Goal: Task Accomplishment & Management: Use online tool/utility

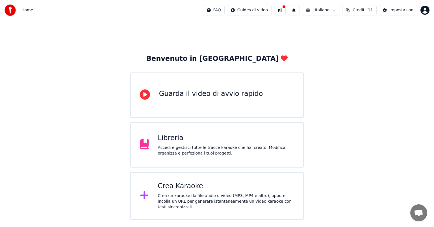
click at [173, 190] on div "Crea Karaoke" at bounding box center [226, 186] width 137 height 9
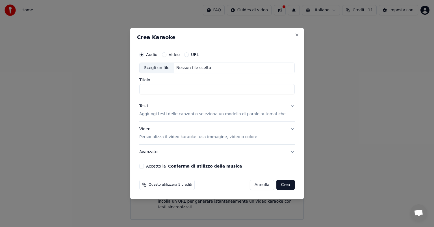
click at [171, 89] on input "Titolo" at bounding box center [217, 89] width 156 height 10
type input "*"
type input "**********"
click at [168, 114] on p "Aggiungi testi delle canzoni o seleziona un modello di parole automatiche" at bounding box center [212, 114] width 146 height 6
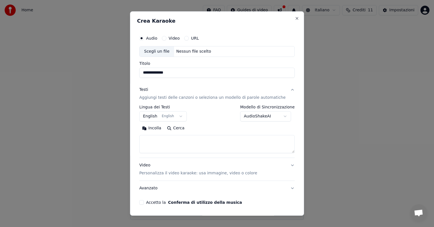
click at [181, 117] on button "English English" at bounding box center [163, 116] width 48 height 10
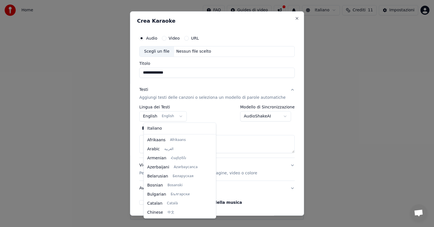
scroll to position [45, 0]
select select "**"
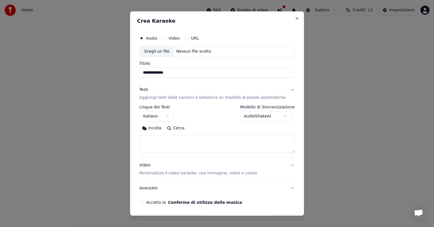
click at [172, 52] on div "Scegli un file" at bounding box center [157, 51] width 35 height 10
type input "**********"
click at [158, 142] on textarea at bounding box center [217, 144] width 156 height 18
click at [187, 137] on textarea at bounding box center [217, 144] width 156 height 18
paste textarea "**********"
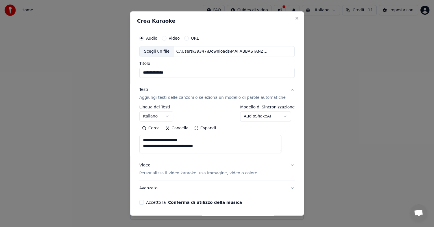
scroll to position [0, 0]
drag, startPoint x: 160, startPoint y: 139, endPoint x: 140, endPoint y: 139, distance: 20.4
click at [140, 139] on div "**********" at bounding box center [217, 113] width 174 height 204
click at [178, 141] on textarea at bounding box center [210, 144] width 142 height 18
drag, startPoint x: 216, startPoint y: 145, endPoint x: 212, endPoint y: 148, distance: 4.9
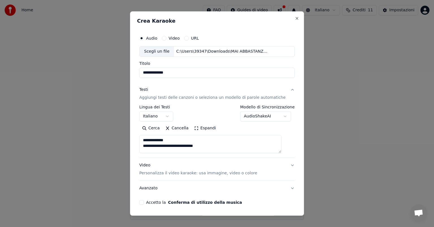
click at [212, 148] on textarea at bounding box center [210, 144] width 142 height 18
drag, startPoint x: 210, startPoint y: 147, endPoint x: 149, endPoint y: 143, distance: 60.7
click at [149, 143] on textarea at bounding box center [210, 144] width 142 height 18
drag, startPoint x: 164, startPoint y: 143, endPoint x: 145, endPoint y: 143, distance: 18.7
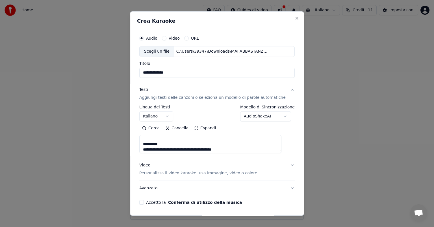
click at [145, 143] on textarea at bounding box center [210, 144] width 142 height 18
drag, startPoint x: 178, startPoint y: 144, endPoint x: 146, endPoint y: 144, distance: 31.7
click at [146, 144] on textarea at bounding box center [210, 144] width 142 height 18
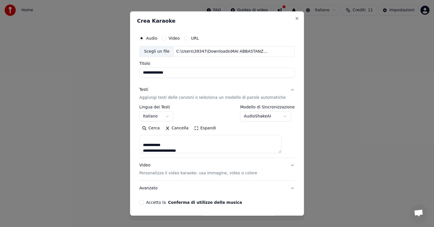
drag, startPoint x: 170, startPoint y: 145, endPoint x: 144, endPoint y: 145, distance: 26.0
click at [144, 145] on textarea at bounding box center [210, 144] width 142 height 18
drag, startPoint x: 173, startPoint y: 142, endPoint x: 135, endPoint y: 140, distance: 37.7
click at [135, 140] on div "**********" at bounding box center [217, 113] width 174 height 204
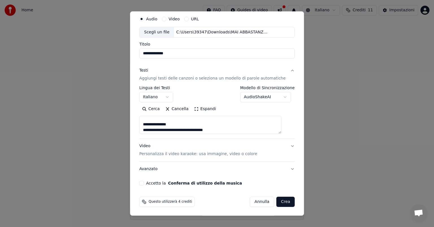
scroll to position [144, 0]
drag, startPoint x: 178, startPoint y: 124, endPoint x: 147, endPoint y: 124, distance: 30.8
click at [147, 124] on textarea at bounding box center [210, 125] width 142 height 18
drag, startPoint x: 168, startPoint y: 118, endPoint x: 152, endPoint y: 117, distance: 16.7
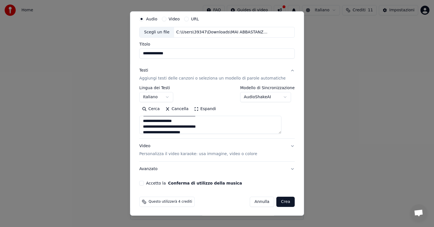
click at [152, 117] on textarea at bounding box center [210, 125] width 142 height 18
click at [171, 117] on textarea at bounding box center [210, 125] width 142 height 18
drag, startPoint x: 168, startPoint y: 120, endPoint x: 146, endPoint y: 121, distance: 22.7
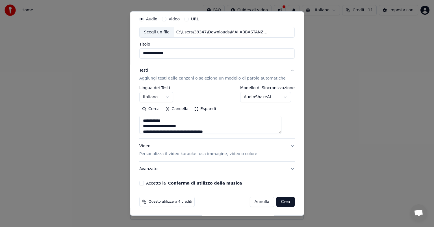
click at [146, 121] on textarea at bounding box center [210, 125] width 142 height 18
drag, startPoint x: 163, startPoint y: 124, endPoint x: 148, endPoint y: 122, distance: 15.3
click at [148, 122] on textarea at bounding box center [210, 125] width 142 height 18
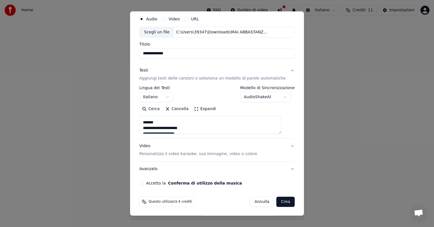
drag, startPoint x: 163, startPoint y: 122, endPoint x: 148, endPoint y: 122, distance: 15.0
click at [148, 122] on textarea at bounding box center [210, 125] width 142 height 18
type textarea "**********"
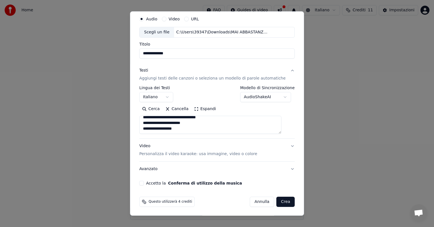
click at [144, 182] on button "Accetto la Conferma di utilizzo della musica" at bounding box center [141, 183] width 5 height 5
click at [279, 200] on button "Crea" at bounding box center [286, 202] width 18 height 10
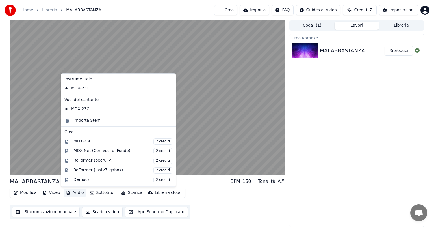
click at [75, 192] on button "Audio" at bounding box center [75, 193] width 23 height 8
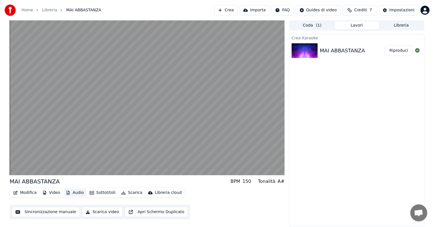
click at [75, 192] on button "Audio" at bounding box center [75, 193] width 23 height 8
click at [51, 191] on button "Video" at bounding box center [51, 193] width 22 height 8
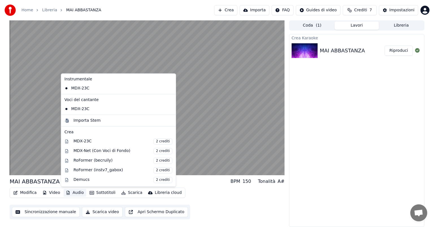
click at [75, 193] on button "Audio" at bounding box center [75, 193] width 23 height 8
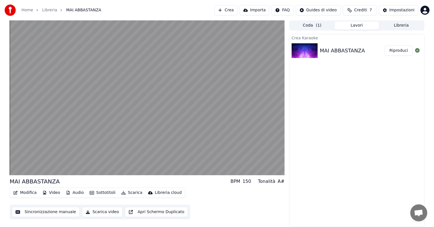
click at [75, 193] on button "Audio" at bounding box center [75, 193] width 23 height 8
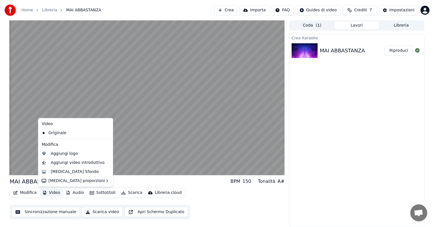
click at [51, 191] on button "Video" at bounding box center [51, 193] width 22 height 8
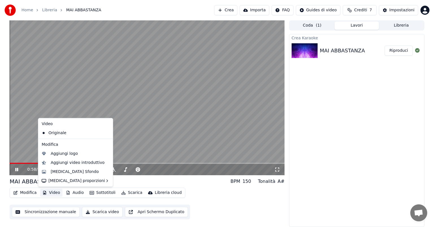
click at [219, 129] on video at bounding box center [147, 97] width 275 height 155
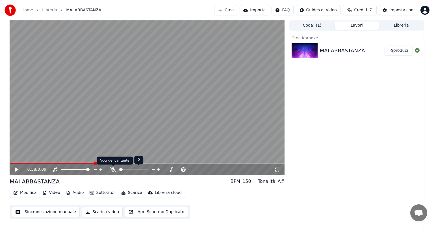
click at [113, 170] on icon at bounding box center [113, 169] width 6 height 5
click at [15, 169] on icon at bounding box center [16, 169] width 3 height 4
click at [60, 154] on video at bounding box center [147, 97] width 275 height 155
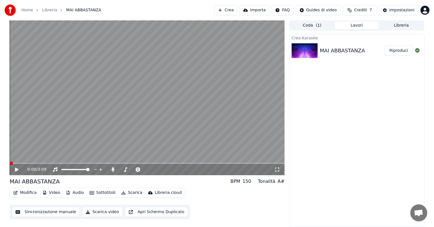
click at [10, 163] on span at bounding box center [11, 162] width 3 height 3
click at [16, 169] on icon at bounding box center [16, 169] width 3 height 4
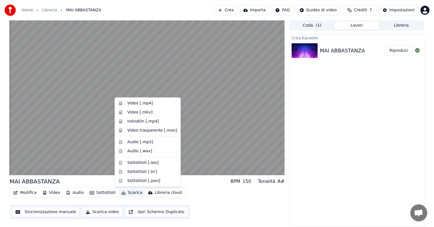
click at [130, 193] on button "Scarica" at bounding box center [132, 193] width 26 height 8
click at [133, 102] on div "Video [.mp4]" at bounding box center [140, 103] width 25 height 6
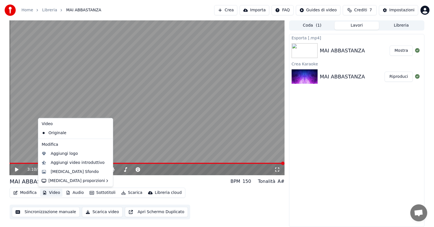
click at [53, 193] on button "Video" at bounding box center [51, 193] width 22 height 8
